Goal: Transaction & Acquisition: Purchase product/service

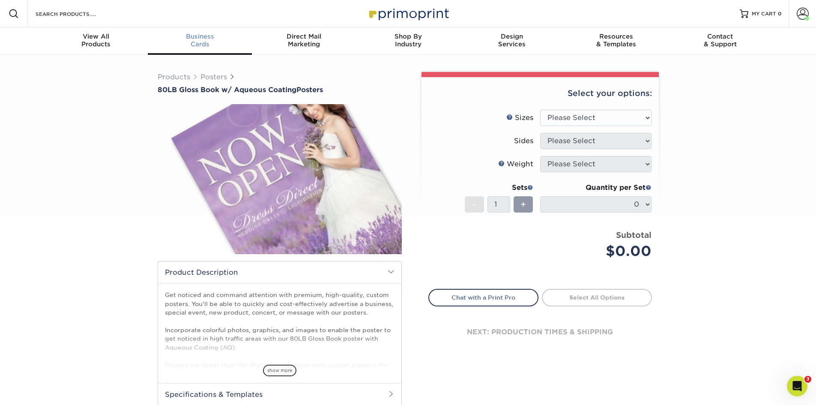
click at [205, 43] on div "Business Cards" at bounding box center [200, 40] width 104 height 15
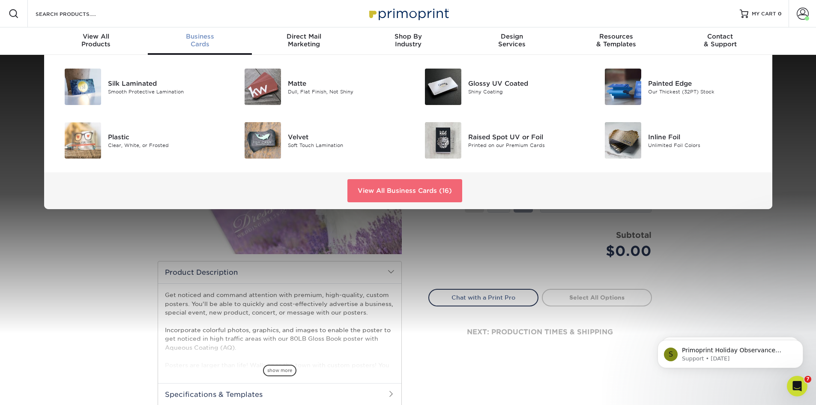
click at [370, 188] on link "View All Business Cards (16)" at bounding box center [404, 190] width 115 height 23
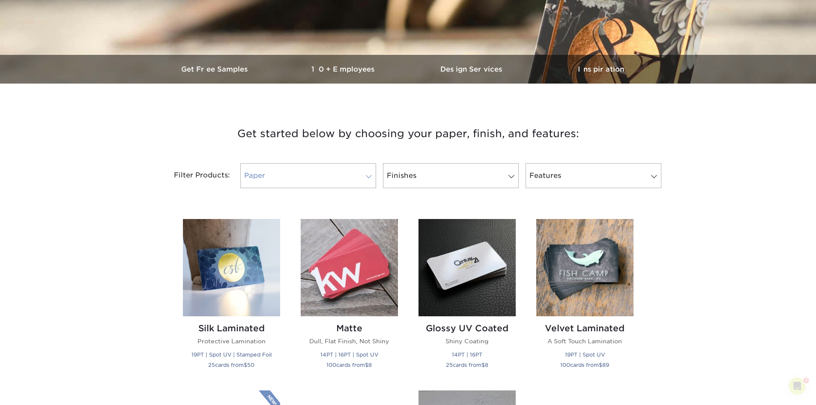
click at [308, 169] on link "Paper" at bounding box center [308, 175] width 136 height 25
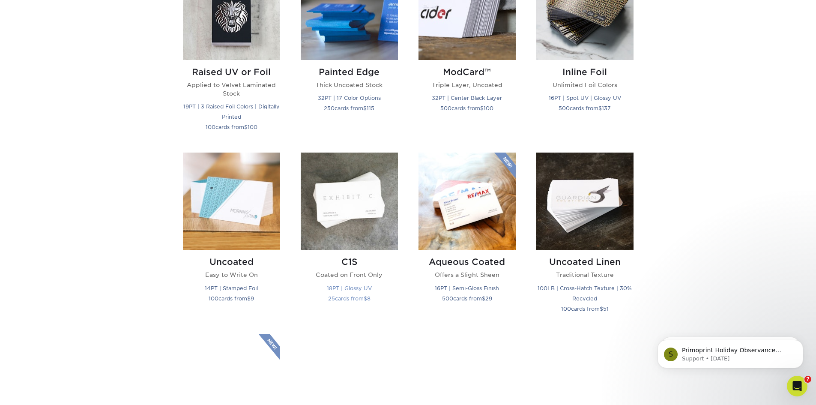
scroll to position [642, 0]
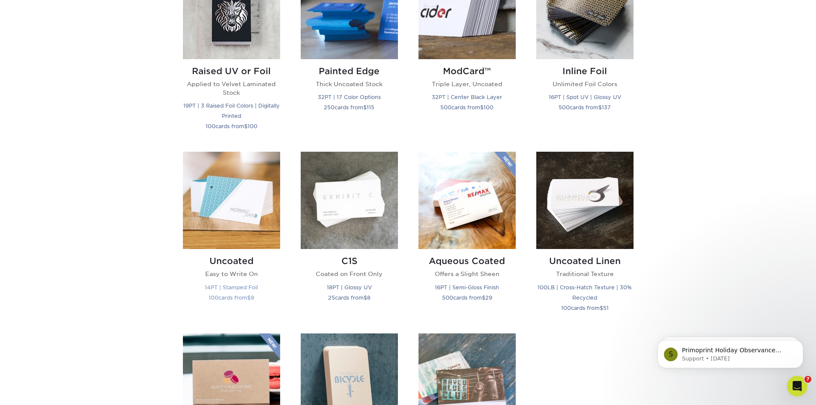
click at [237, 200] on img at bounding box center [231, 200] width 97 height 97
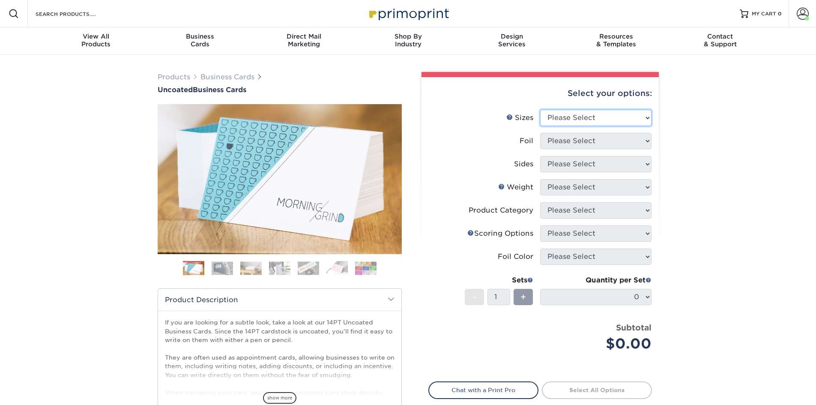
click at [585, 114] on select "Please Select 1.5" x 3.5" - Mini 1.75" x 3.5" - Mini 2" x 3.5" - Standard 2" x …" at bounding box center [595, 118] width 111 height 16
select select "2.00x3.50"
click at [540, 110] on select "Please Select 1.5" x 3.5" - Mini 1.75" x 3.5" - Mini 2" x 3.5" - Standard 2" x …" at bounding box center [595, 118] width 111 height 16
click at [588, 143] on select "Please Select Yes No" at bounding box center [595, 141] width 111 height 16
select select "0"
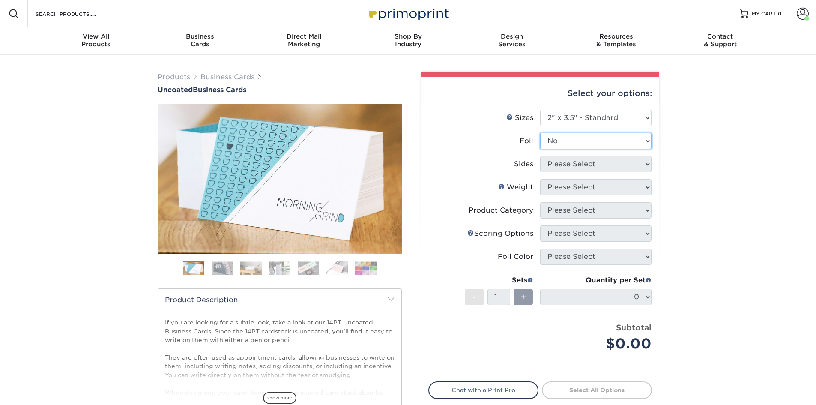
click at [540, 133] on select "Please Select Yes No" at bounding box center [595, 141] width 111 height 16
click at [585, 158] on select "Please Select Print Both Sides Print Front Only" at bounding box center [595, 164] width 111 height 16
select select "13abbda7-1d64-4f25-8bb2-c179b224825d"
click at [540, 156] on select "Please Select Print Both Sides Print Front Only" at bounding box center [595, 164] width 111 height 16
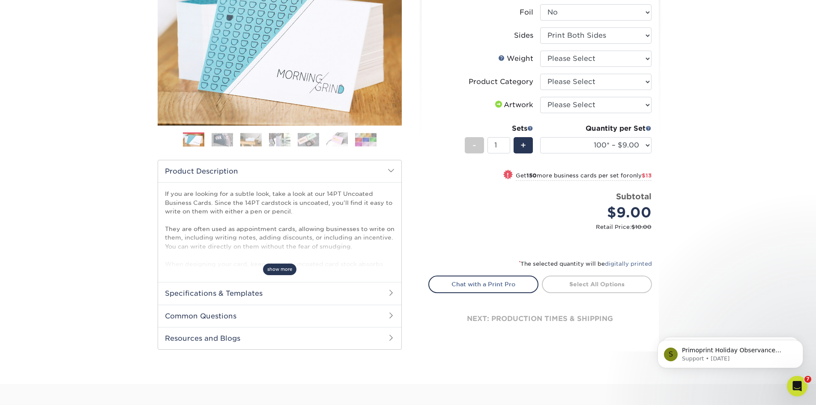
click at [280, 265] on span "show more" at bounding box center [279, 269] width 33 height 12
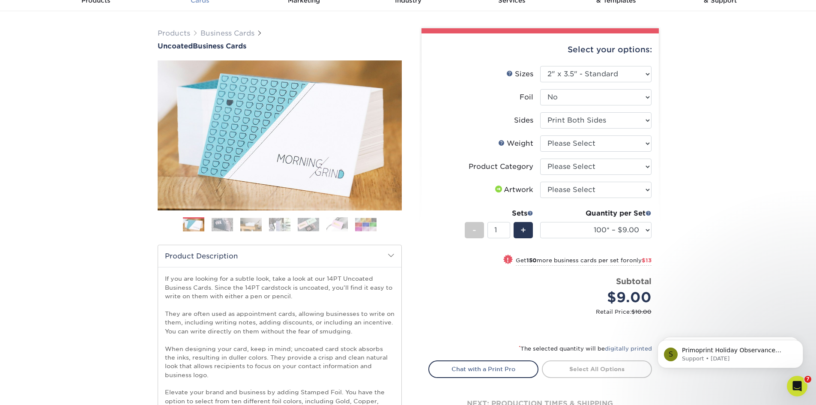
scroll to position [43, 0]
